Goal: Check status: Check status

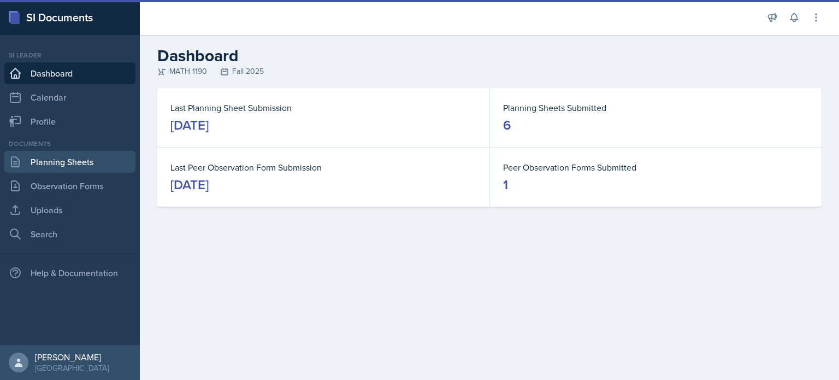
click at [80, 157] on link "Planning Sheets" at bounding box center [69, 162] width 131 height 22
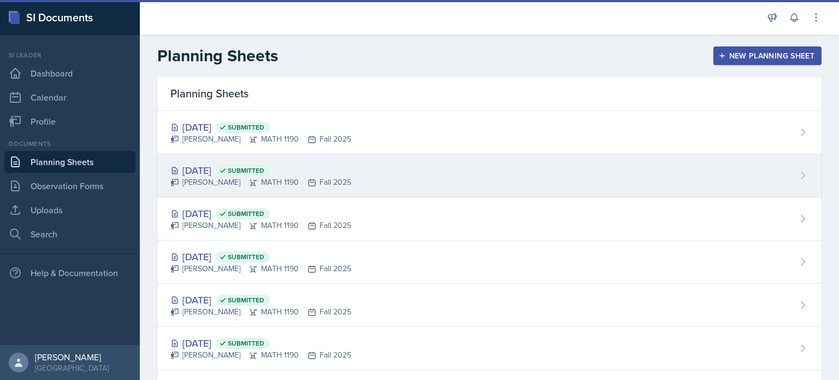
click at [368, 171] on div "[DATE] Submitted [PERSON_NAME] MATH 1190 Fall 2025" at bounding box center [489, 175] width 664 height 43
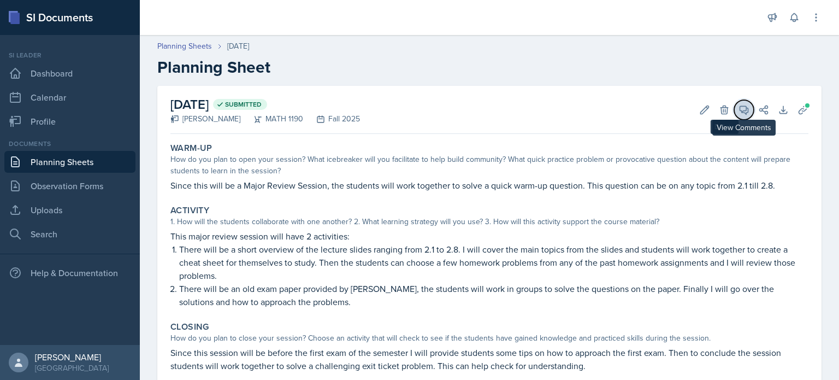
click at [739, 109] on icon at bounding box center [744, 109] width 11 height 11
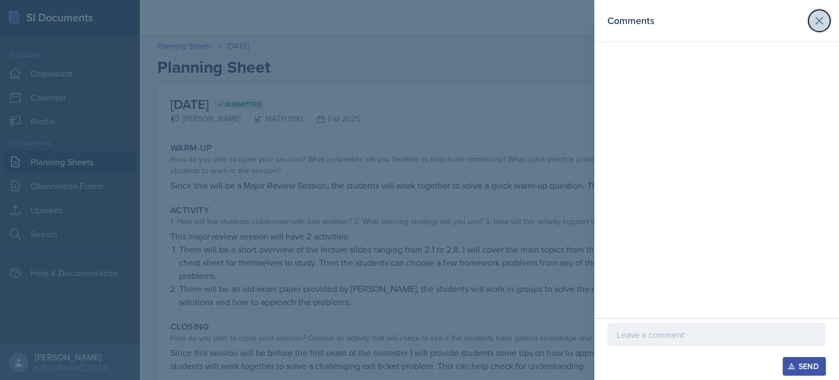
click at [816, 23] on icon at bounding box center [819, 20] width 7 height 7
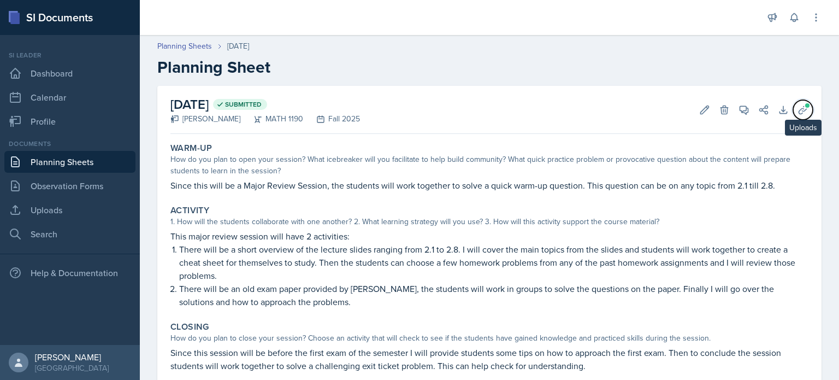
click at [793, 101] on button "Uploads" at bounding box center [803, 110] width 20 height 20
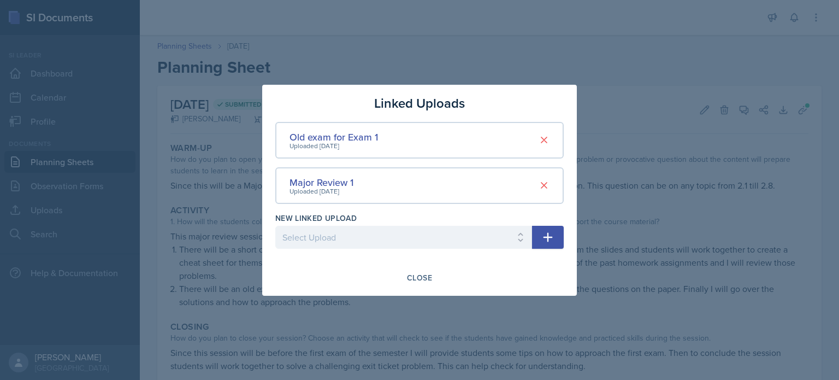
click at [605, 87] on div at bounding box center [419, 190] width 839 height 380
